Goal: Task Accomplishment & Management: Manage account settings

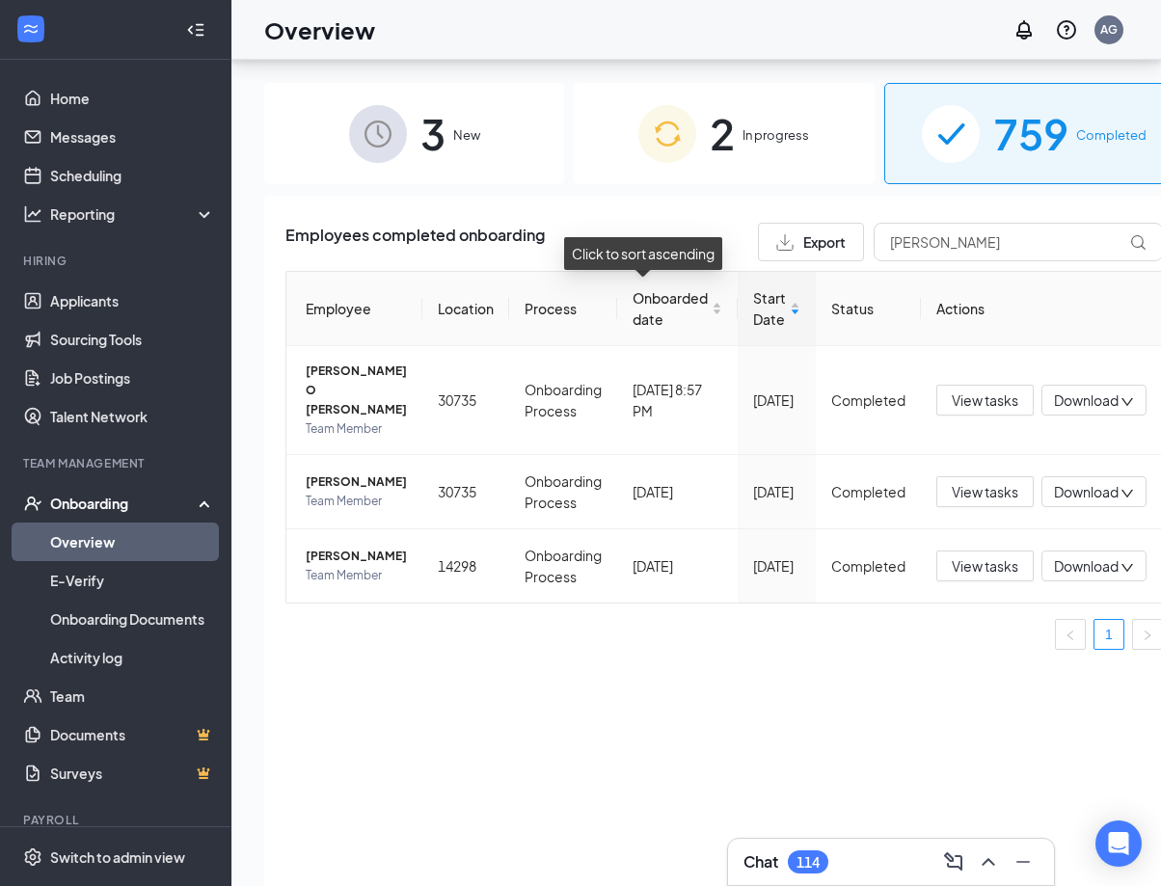
scroll to position [87, 0]
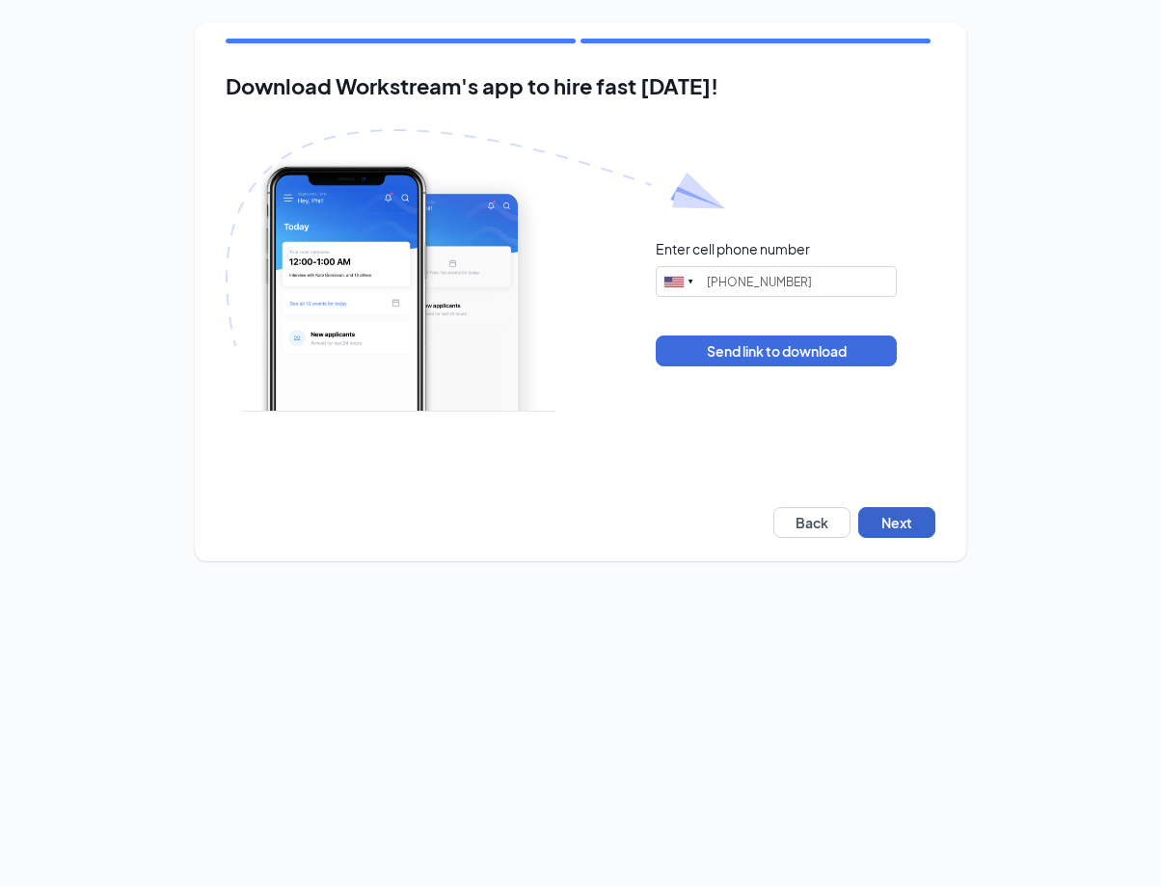
click at [915, 513] on button "Next" at bounding box center [896, 522] width 77 height 31
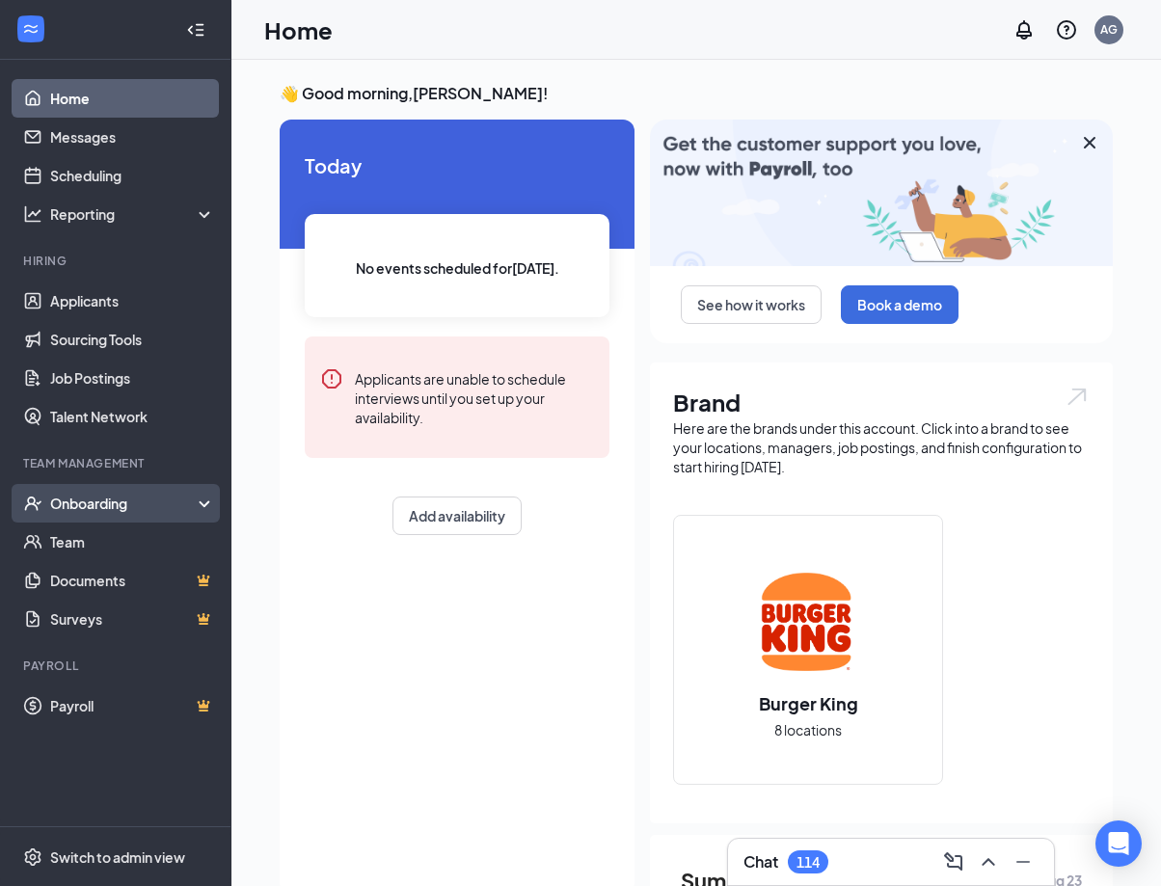
click at [73, 507] on div "Onboarding" at bounding box center [124, 503] width 149 height 19
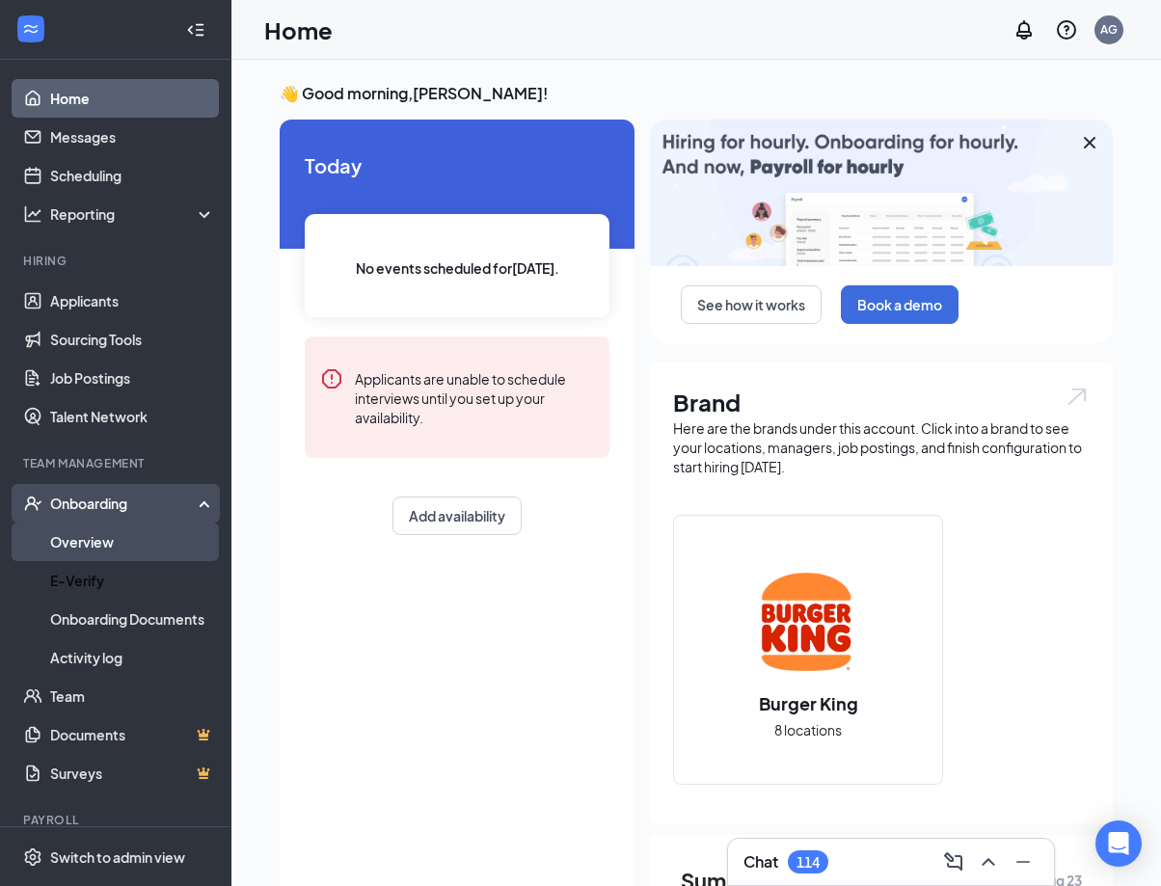
click at [111, 552] on link "Overview" at bounding box center [132, 542] width 165 height 39
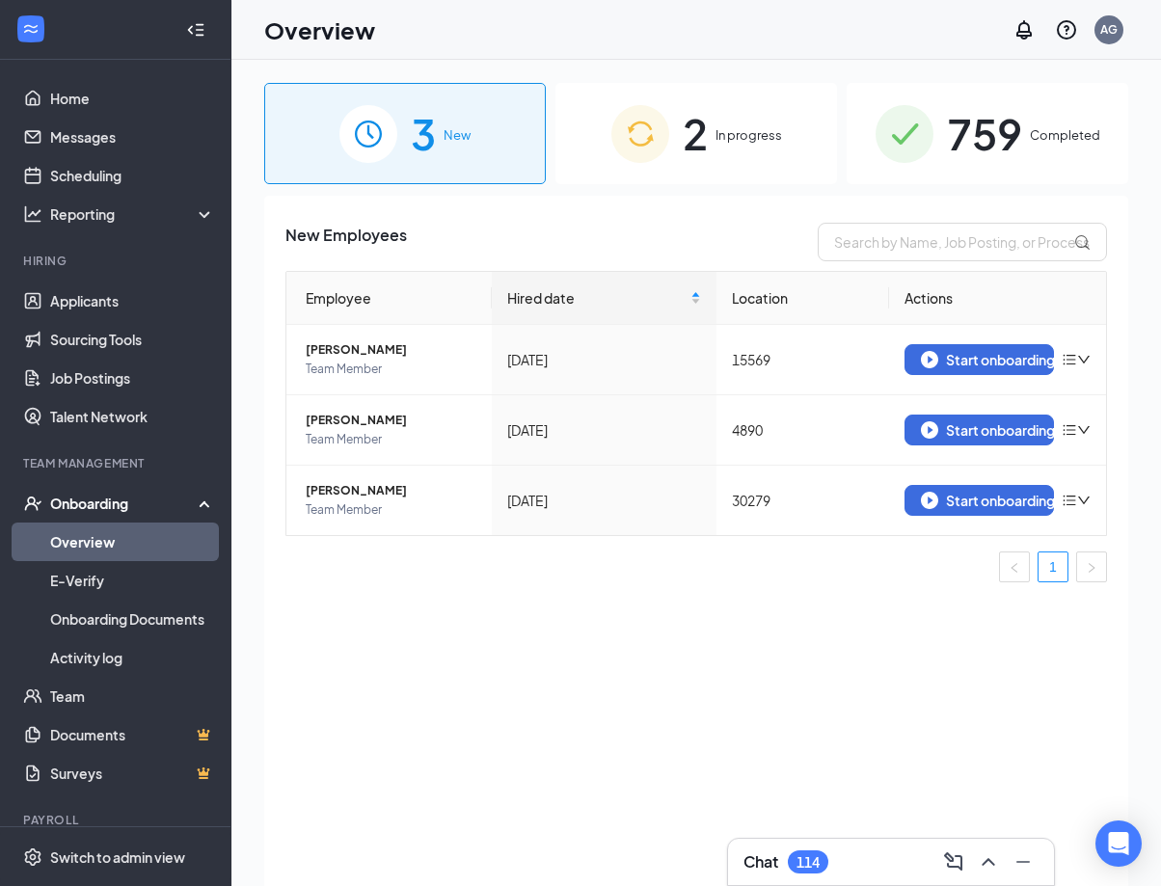
click at [1000, 117] on span "759" at bounding box center [984, 133] width 75 height 67
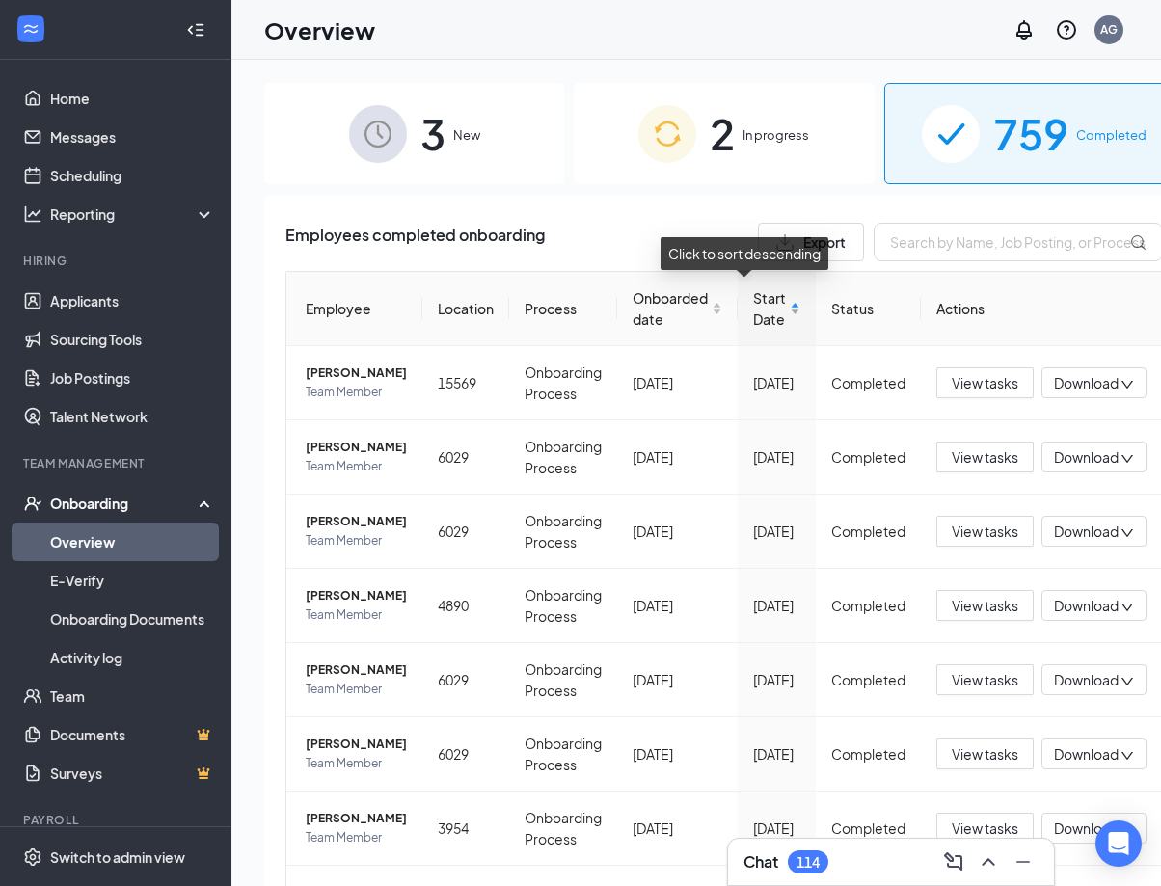
click at [761, 313] on div "Start Date" at bounding box center [776, 308] width 47 height 42
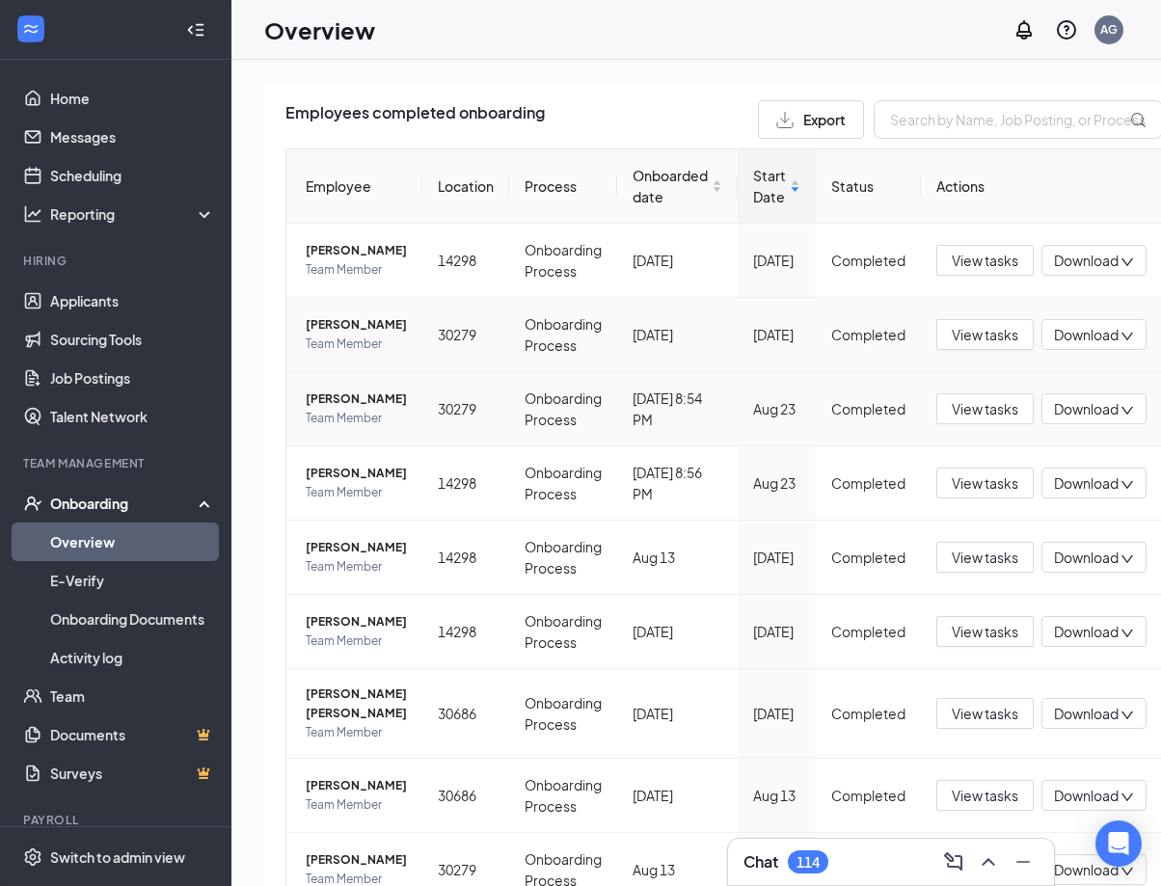
scroll to position [123, 0]
click at [1063, 423] on div "Download" at bounding box center [1093, 407] width 105 height 31
click at [1030, 537] on div "Download summary" at bounding box center [999, 542] width 208 height 23
